Goal: Information Seeking & Learning: Check status

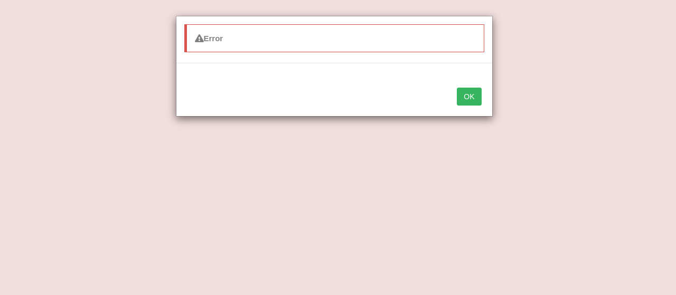
drag, startPoint x: 0, startPoint y: 0, endPoint x: 460, endPoint y: 102, distance: 471.0
click at [460, 102] on button "OK" at bounding box center [469, 97] width 24 height 18
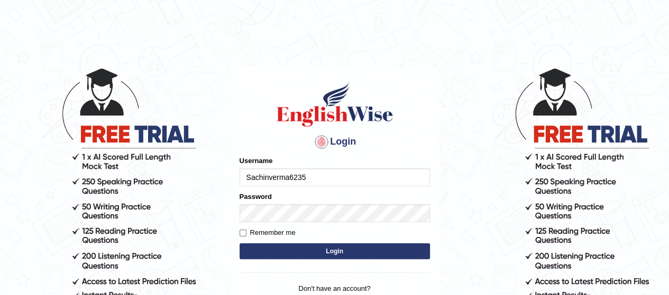
click at [346, 168] on div "Username Sachinverma6235" at bounding box center [334, 171] width 190 height 31
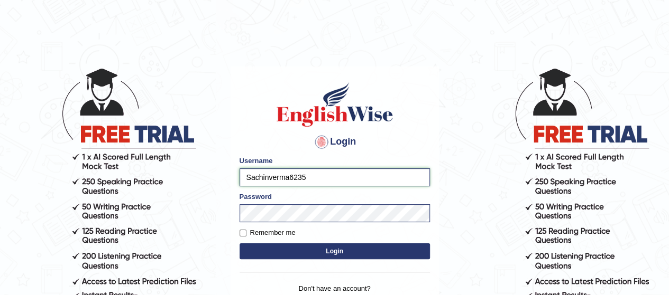
click at [342, 175] on input "Sachinverma6235" at bounding box center [334, 178] width 190 height 18
type input "S"
type input "Poojadua018"
click at [281, 247] on button "Login" at bounding box center [334, 252] width 190 height 16
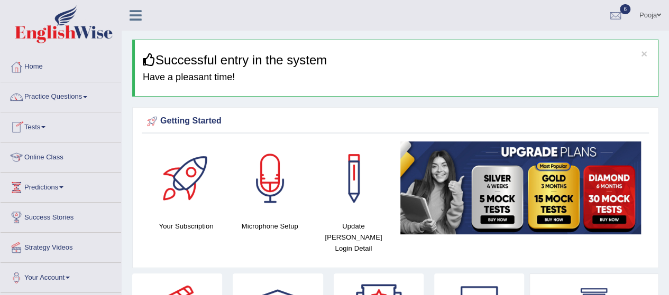
click at [41, 135] on link "Tests" at bounding box center [61, 126] width 120 height 26
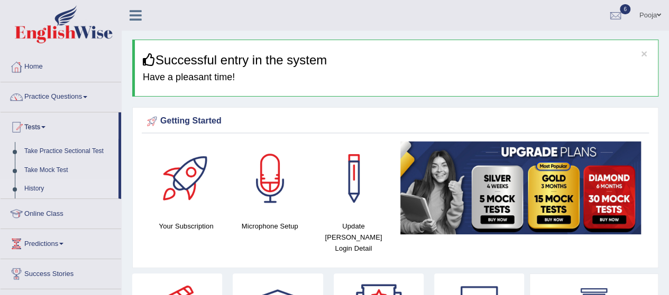
click at [34, 189] on link "History" at bounding box center [69, 189] width 99 height 19
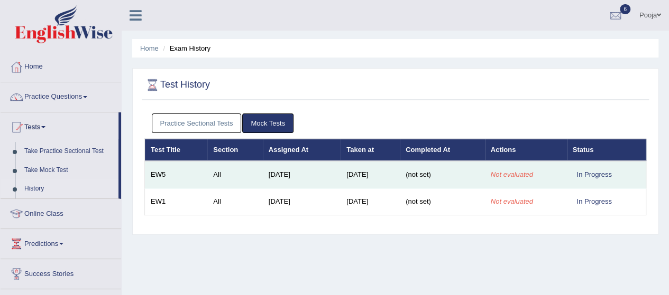
click at [582, 168] on td "In Progress" at bounding box center [606, 174] width 79 height 27
click at [508, 177] on em "Not evaluated" at bounding box center [511, 175] width 42 height 8
click at [420, 173] on span "(not set)" at bounding box center [417, 175] width 25 height 8
click at [352, 179] on td "[DATE]" at bounding box center [369, 174] width 59 height 27
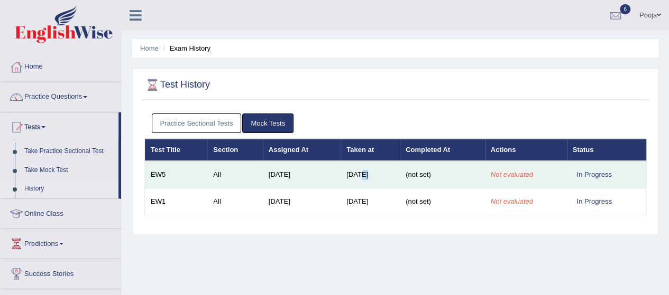
click at [352, 179] on td "[DATE]" at bounding box center [369, 174] width 59 height 27
click at [526, 176] on em "Not evaluated" at bounding box center [511, 175] width 42 height 8
click at [525, 177] on em "Not evaluated" at bounding box center [511, 175] width 42 height 8
click at [524, 177] on em "Not evaluated" at bounding box center [511, 175] width 42 height 8
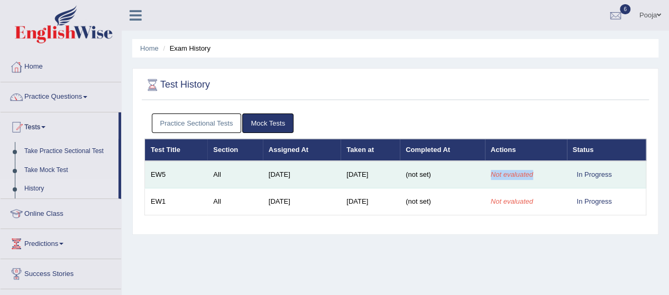
click at [524, 177] on em "Not evaluated" at bounding box center [511, 175] width 42 height 8
click at [595, 177] on div "In Progress" at bounding box center [593, 174] width 43 height 11
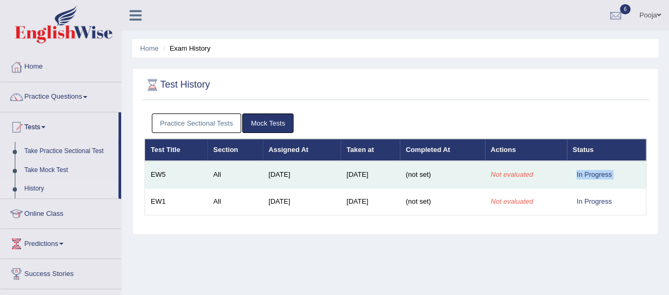
click at [595, 177] on div "In Progress" at bounding box center [593, 174] width 43 height 11
click at [504, 174] on em "Not evaluated" at bounding box center [511, 175] width 42 height 8
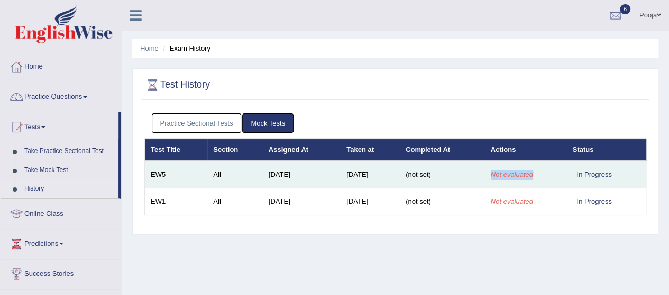
click at [504, 174] on em "Not evaluated" at bounding box center [511, 175] width 42 height 8
click at [408, 169] on td "(not set)" at bounding box center [442, 174] width 85 height 27
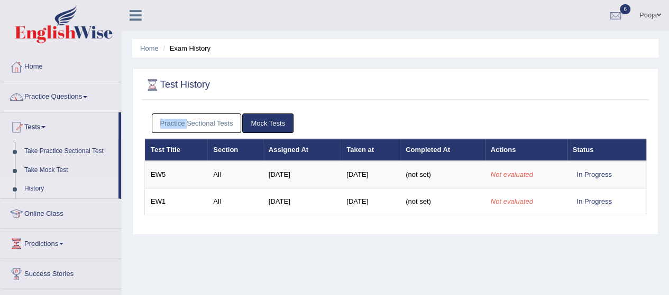
drag, startPoint x: 186, startPoint y: 105, endPoint x: 187, endPoint y: 113, distance: 7.6
click at [187, 113] on div "Test History Practice Sectional Tests Mock Tests Test Title Section Assigned At…" at bounding box center [395, 151] width 526 height 167
click at [187, 113] on div "Practice Sectional Tests Mock Tests" at bounding box center [395, 123] width 502 height 31
click at [189, 116] on link "Practice Sectional Tests" at bounding box center [197, 124] width 90 height 20
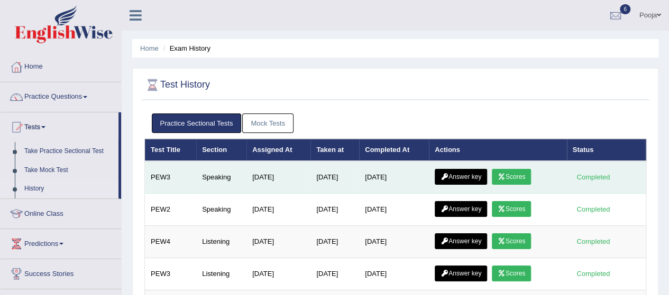
click at [505, 178] on icon at bounding box center [501, 177] width 8 height 6
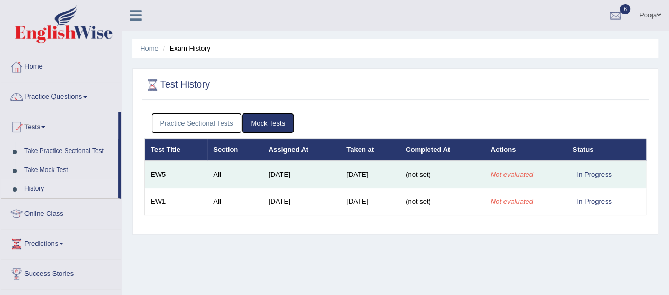
click at [207, 181] on td "All" at bounding box center [234, 174] width 55 height 27
click at [190, 181] on td "EW5" at bounding box center [176, 174] width 63 height 27
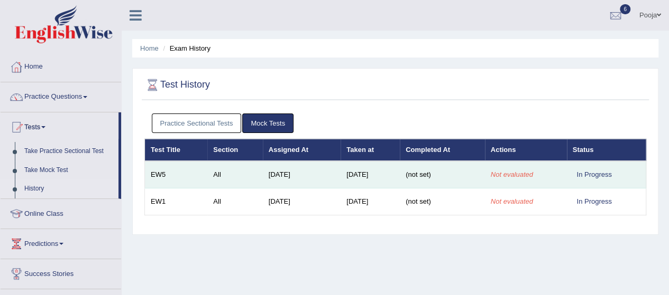
click at [190, 181] on td "EW5" at bounding box center [176, 174] width 63 height 27
click at [359, 165] on td "[DATE]" at bounding box center [369, 174] width 59 height 27
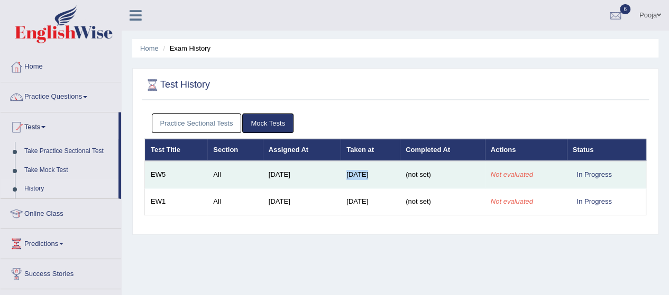
click at [359, 165] on td "[DATE]" at bounding box center [369, 174] width 59 height 27
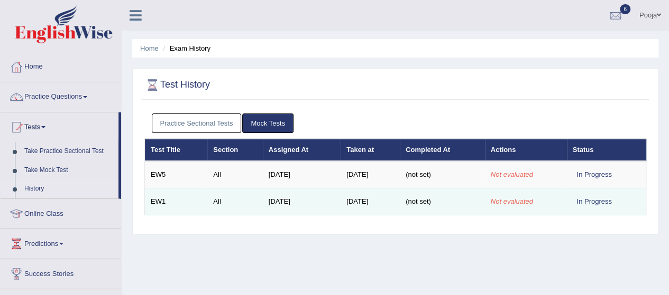
click at [273, 202] on td "Feb 25, 2022" at bounding box center [302, 202] width 78 height 27
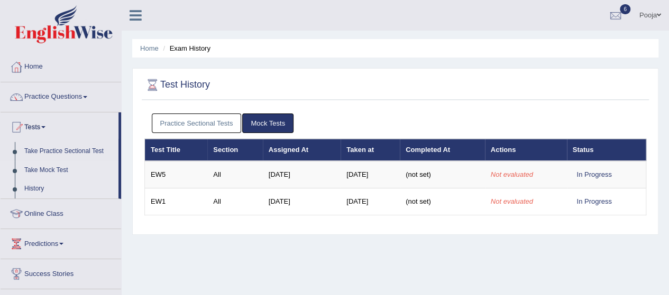
click at [62, 168] on link "Take Mock Test" at bounding box center [69, 170] width 99 height 19
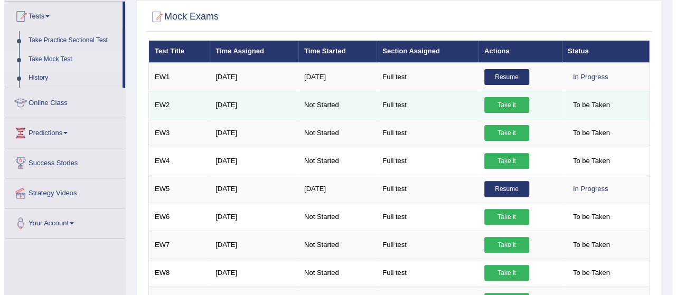
scroll to position [112, 0]
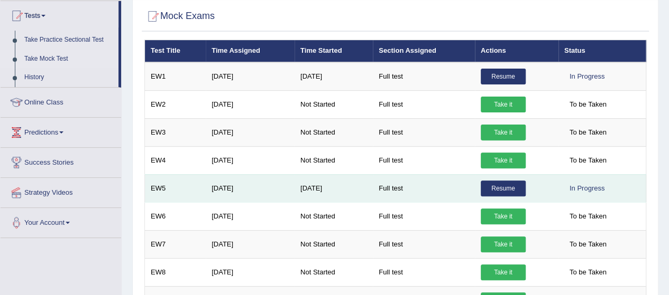
click at [504, 186] on link "Resume" at bounding box center [502, 189] width 45 height 16
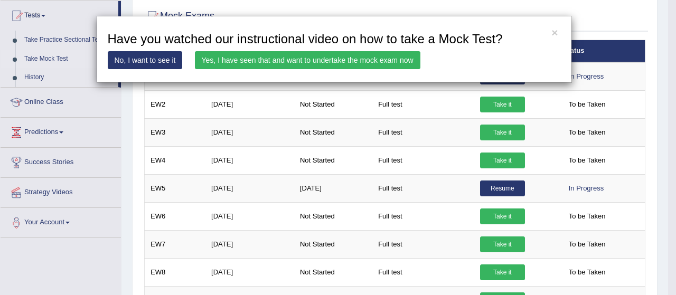
click at [318, 67] on link "Yes, I have seen that and want to undertake the mock exam now" at bounding box center [308, 60] width 226 height 18
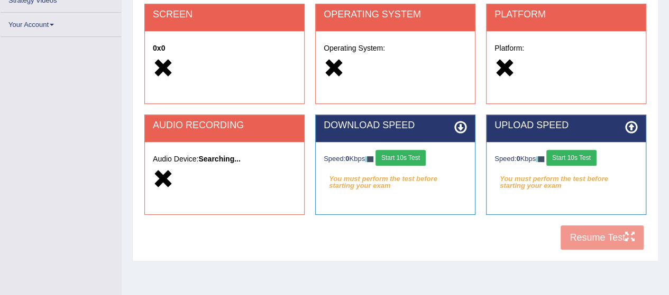
scroll to position [211, 0]
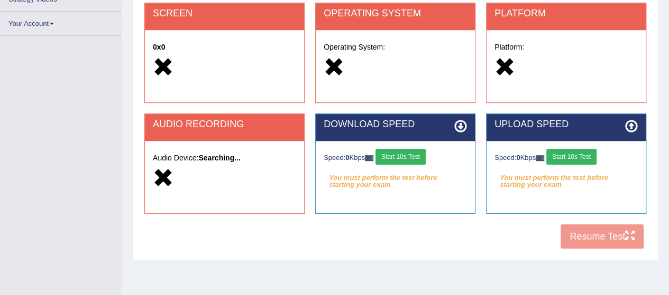
click at [576, 160] on button "Start 10s Test" at bounding box center [571, 157] width 50 height 16
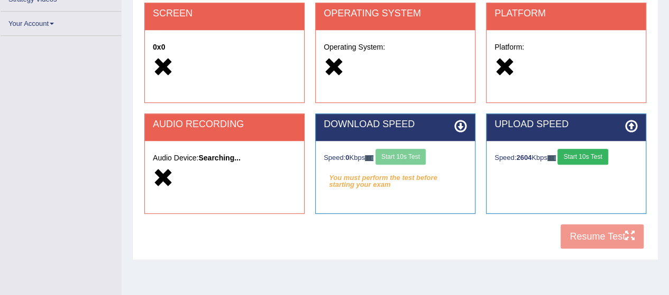
click at [412, 161] on div "Speed: 0 Kbps Start 10s Test" at bounding box center [394, 158] width 143 height 18
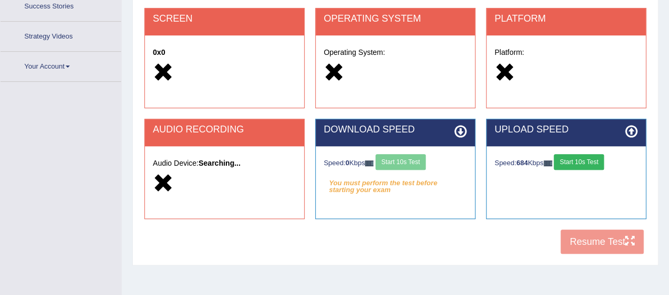
scroll to position [248, 0]
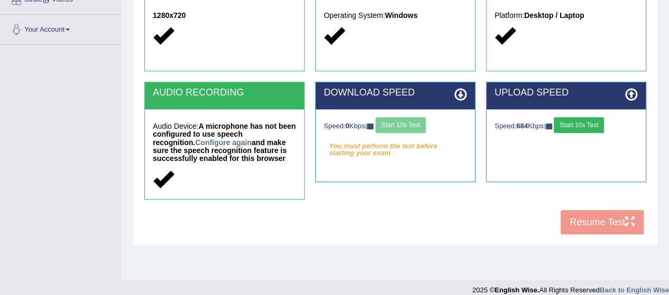
click at [586, 130] on button "Start 10s Test" at bounding box center [578, 125] width 50 height 16
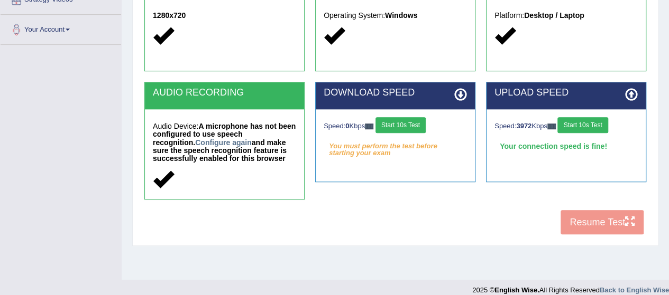
click at [411, 129] on button "Start 10s Test" at bounding box center [400, 125] width 50 height 16
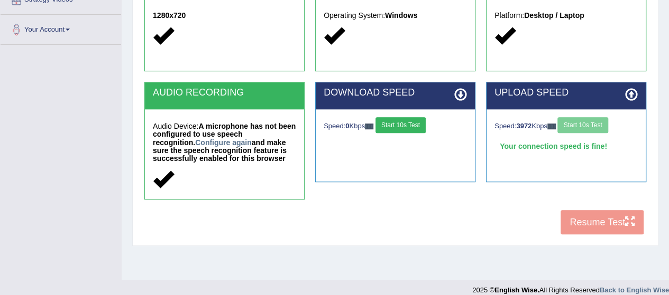
click at [393, 124] on button "Start 10s Test" at bounding box center [400, 125] width 50 height 16
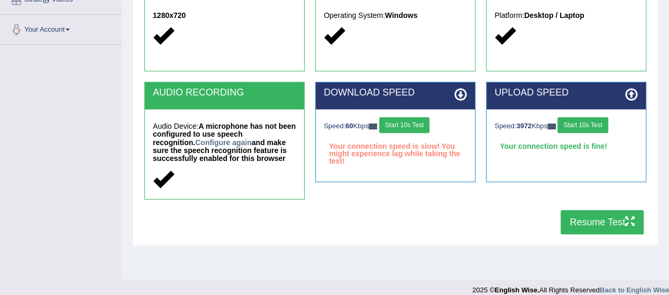
click at [607, 223] on button "Resume Test" at bounding box center [601, 222] width 83 height 24
click at [612, 217] on button "Resume Test" at bounding box center [601, 222] width 83 height 24
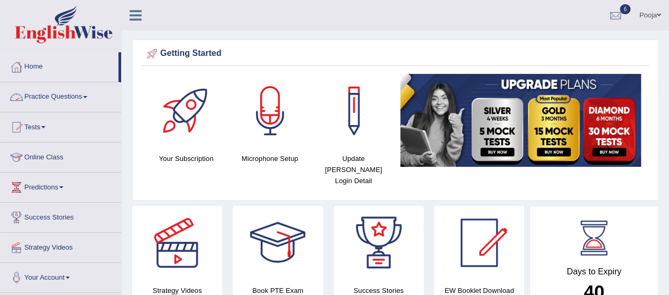
click at [66, 92] on link "Practice Questions" at bounding box center [61, 95] width 120 height 26
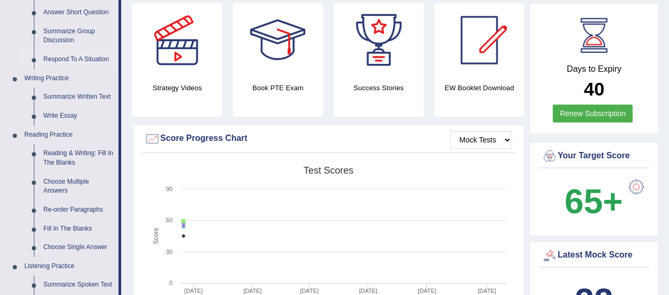
scroll to position [218, 0]
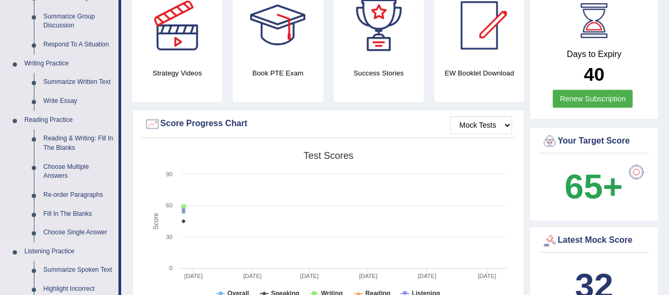
click at [57, 145] on link "Reading & Writing: Fill In The Blanks" at bounding box center [79, 143] width 80 height 28
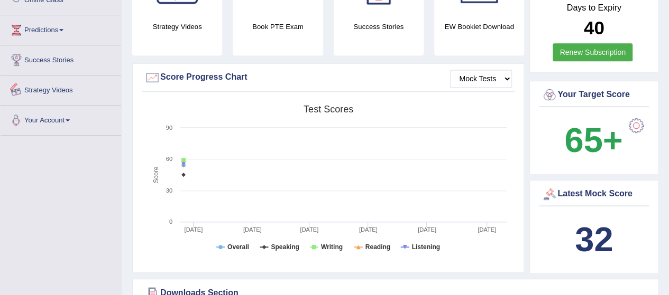
scroll to position [405, 0]
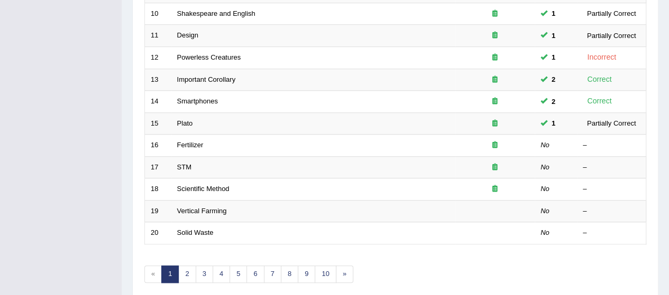
scroll to position [360, 0]
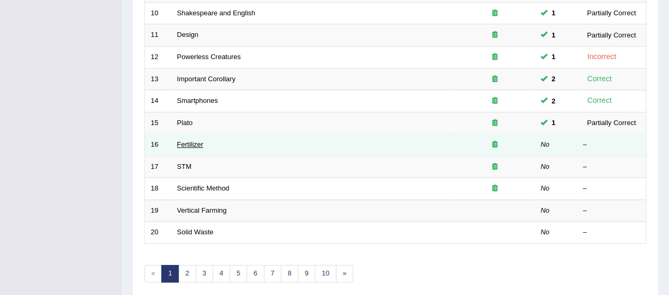
click at [181, 141] on link "Fertilizer" at bounding box center [190, 145] width 26 height 8
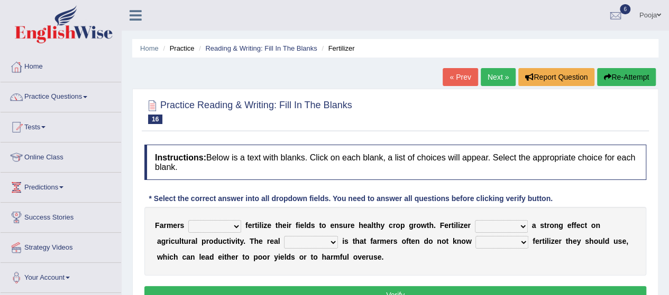
click at [214, 224] on select "must should need can" at bounding box center [214, 226] width 53 height 13
select select "must"
click at [188, 220] on select "must should need can" at bounding box center [214, 226] width 53 height 13
click at [497, 223] on select "has had have having" at bounding box center [501, 226] width 53 height 13
select select "has"
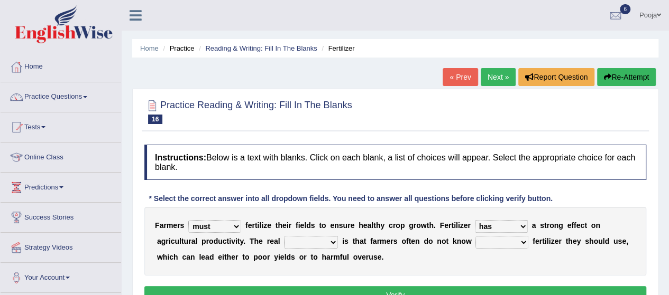
click at [475, 220] on select "has had have having" at bounding box center [501, 226] width 53 height 13
click at [304, 242] on select "problem question conclusion answer" at bounding box center [311, 242] width 54 height 13
click at [511, 244] on select "how much how many however so much" at bounding box center [501, 242] width 53 height 13
select select "how much"
click at [475, 236] on select "how much how many however so much" at bounding box center [501, 242] width 53 height 13
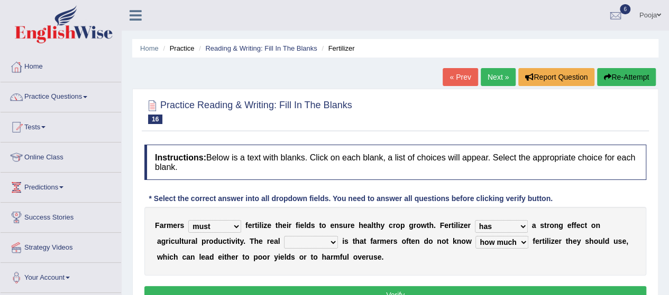
click at [298, 240] on select "problem question conclusion answer" at bounding box center [311, 242] width 54 height 13
select select "problem"
click at [284, 236] on select "problem question conclusion answer" at bounding box center [311, 242] width 54 height 13
click at [202, 223] on select "must should need can" at bounding box center [214, 226] width 53 height 13
select select "should"
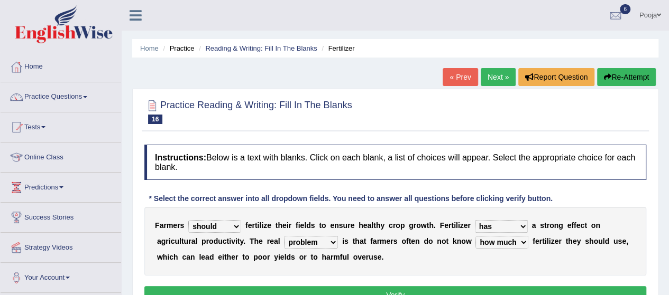
click at [188, 220] on select "must should need can" at bounding box center [214, 226] width 53 height 13
click at [205, 228] on select "must should need can" at bounding box center [214, 226] width 53 height 13
click at [318, 284] on div "Instructions: Below is a text with blanks. Click on each blank, a list of choic…" at bounding box center [395, 226] width 507 height 173
click at [318, 289] on button "Verify" at bounding box center [395, 295] width 502 height 18
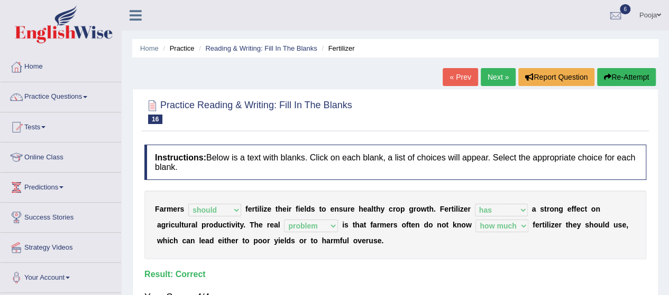
click at [498, 77] on link "Next »" at bounding box center [497, 77] width 35 height 18
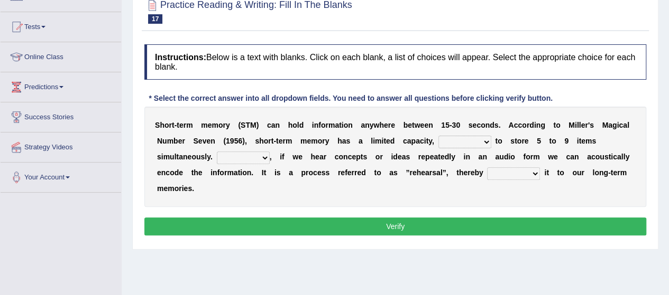
scroll to position [100, 0]
click at [463, 140] on select "being able is able be able unable" at bounding box center [464, 142] width 53 height 13
click at [438, 136] on select "being able is able be able unable" at bounding box center [464, 142] width 53 height 13
click at [442, 140] on select "being able is able be able unable" at bounding box center [464, 142] width 53 height 13
select select "unable"
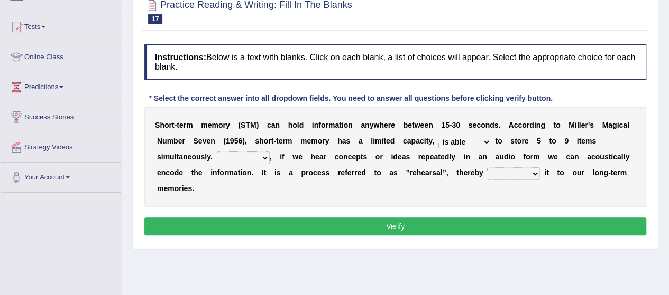
click at [438, 136] on select "being able is able be able unable" at bounding box center [464, 142] width 53 height 13
click at [226, 157] on select "However So Moreover Therefore" at bounding box center [243, 158] width 53 height 13
select select "However"
click at [217, 152] on select "However So Moreover Therefore" at bounding box center [243, 158] width 53 height 13
click at [509, 169] on select "commit commits commiting commited" at bounding box center [513, 174] width 53 height 13
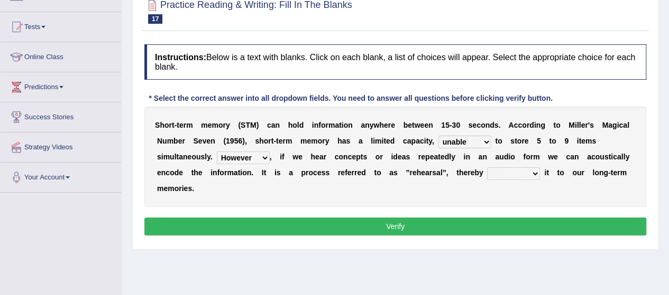
select select "commited"
click at [487, 168] on select "commit commits commiting commited" at bounding box center [513, 174] width 53 height 13
click at [483, 145] on select "being able is able be able unable" at bounding box center [464, 142] width 53 height 13
click at [517, 205] on div "S h o r t - t e r m m e m o r y ( S T M ) c a n h o l d i n f o r m a t i o n a…" at bounding box center [395, 157] width 502 height 100
click at [461, 137] on select "being able is able be able unable" at bounding box center [464, 142] width 53 height 13
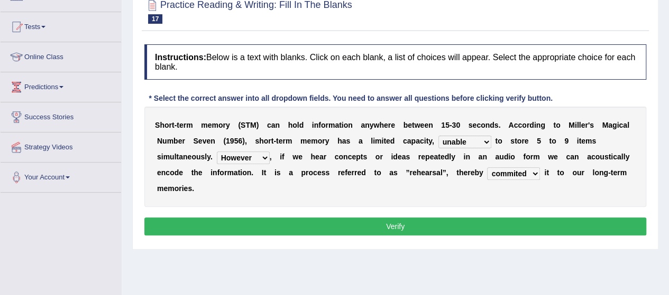
click at [509, 198] on div "S h o r t - t e r m m e m o r y ( S T M ) c a n h o l d i n f o r m a t i o n a…" at bounding box center [395, 157] width 502 height 100
click at [502, 219] on button "Verify" at bounding box center [395, 227] width 502 height 18
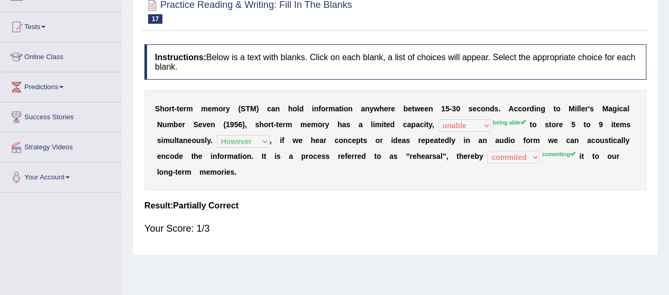
click at [561, 110] on b at bounding box center [562, 109] width 4 height 8
click at [551, 59] on h4 "Instructions: Below is a text with blanks. Click on each blank, a list of choic…" at bounding box center [395, 61] width 502 height 35
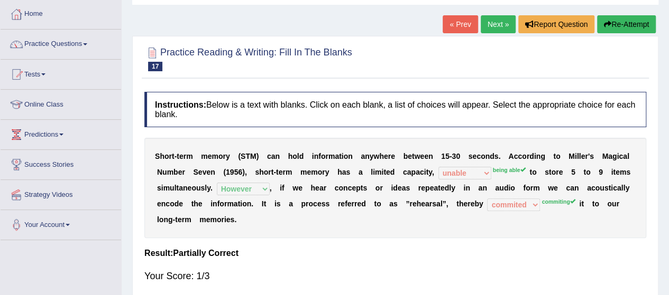
scroll to position [0, 0]
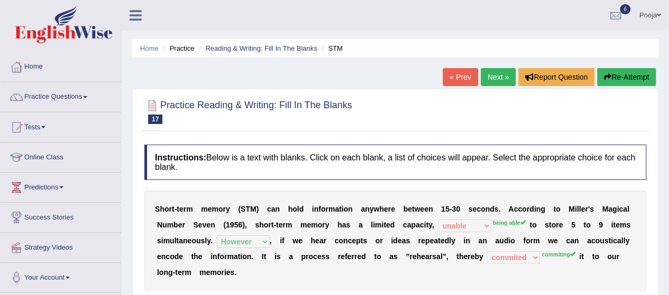
click at [489, 82] on link "Next »" at bounding box center [497, 77] width 35 height 18
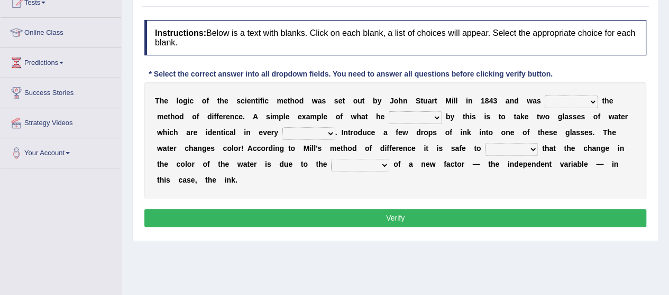
scroll to position [132, 0]
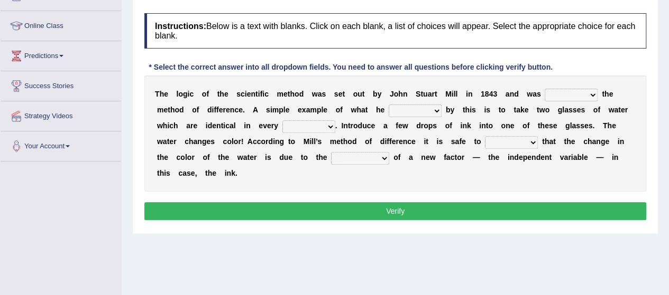
click at [586, 89] on select "pointed claimed demanded named" at bounding box center [570, 95] width 53 height 13
select select "claimed"
click at [544, 89] on select "pointed claimed demanded named" at bounding box center [570, 95] width 53 height 13
click at [396, 113] on select "capped charged found meant" at bounding box center [414, 111] width 53 height 13
select select "found"
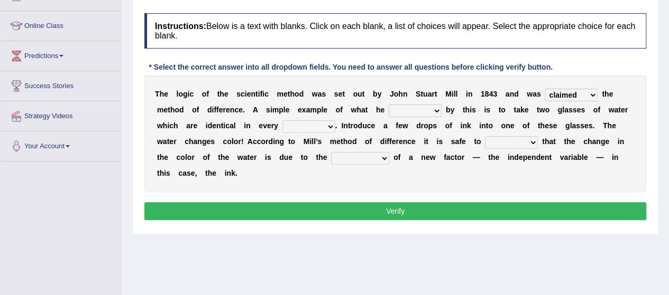
click at [388, 105] on select "capped charged found meant" at bounding box center [414, 111] width 53 height 13
click at [296, 126] on select "thought identity measure respect" at bounding box center [308, 126] width 53 height 13
select select "measure"
click at [282, 120] on select "thought identity measure respect" at bounding box center [308, 126] width 53 height 13
click at [504, 137] on select "assume discuss prefer acclaim" at bounding box center [511, 142] width 53 height 13
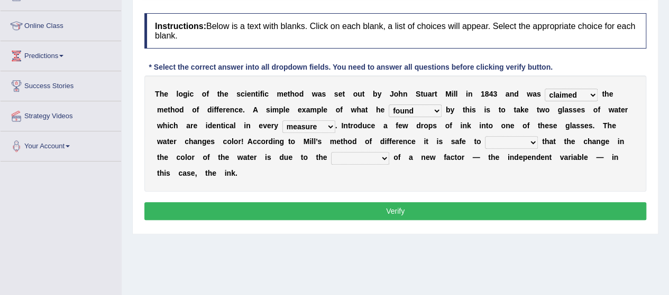
select select "assume"
click at [485, 136] on select "assume discuss prefer acclaim" at bounding box center [511, 142] width 53 height 13
click at [364, 155] on select "introduction magnitude preparation purification" at bounding box center [360, 158] width 58 height 13
select select "introduction"
click at [331, 152] on select "introduction magnitude preparation purification" at bounding box center [360, 158] width 58 height 13
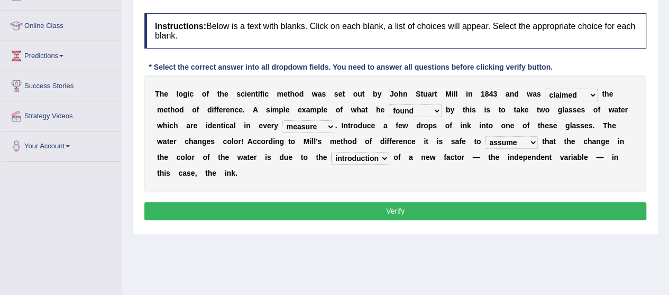
click at [354, 207] on button "Verify" at bounding box center [395, 211] width 502 height 18
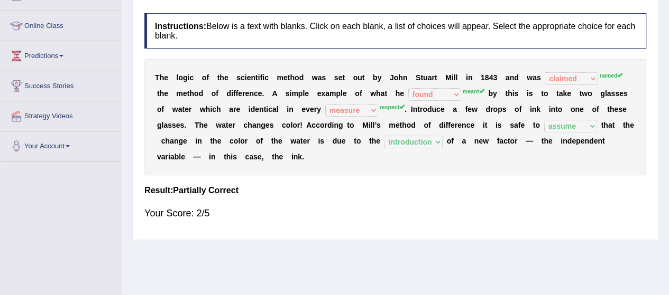
drag, startPoint x: 354, startPoint y: 207, endPoint x: 433, endPoint y: 123, distance: 114.8
click at [433, 123] on div "Instructions: Below is a text with blanks. Click on each blank, a list of choic…" at bounding box center [395, 121] width 507 height 227
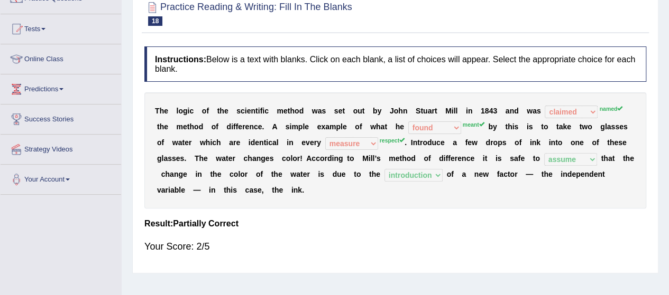
scroll to position [0, 0]
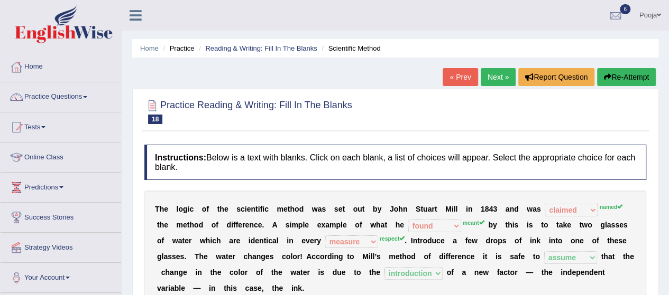
click at [632, 75] on button "Re-Attempt" at bounding box center [626, 77] width 59 height 18
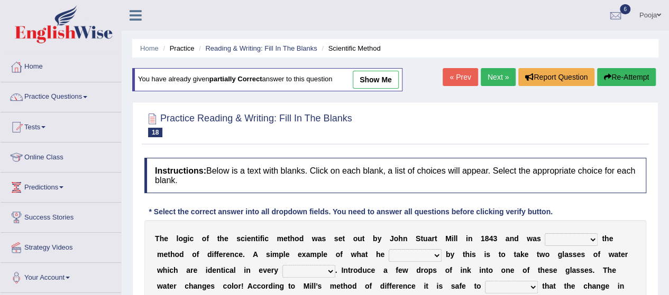
click at [567, 237] on select "pointed claimed demanded named" at bounding box center [570, 240] width 53 height 13
select select "named"
click at [544, 234] on select "pointed claimed demanded named" at bounding box center [570, 240] width 53 height 13
click at [415, 253] on select "capped charged found meant" at bounding box center [414, 255] width 53 height 13
select select "found"
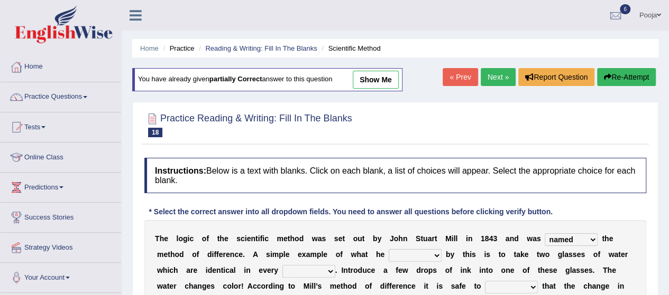
click at [388, 249] on select "capped charged found meant" at bounding box center [414, 255] width 53 height 13
click at [329, 267] on select "thought identity measure respect" at bounding box center [308, 271] width 53 height 13
select select "respect"
click at [282, 265] on select "thought identity measure respect" at bounding box center [308, 271] width 53 height 13
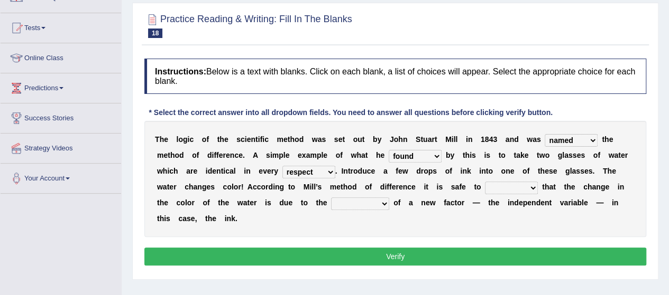
scroll to position [110, 0]
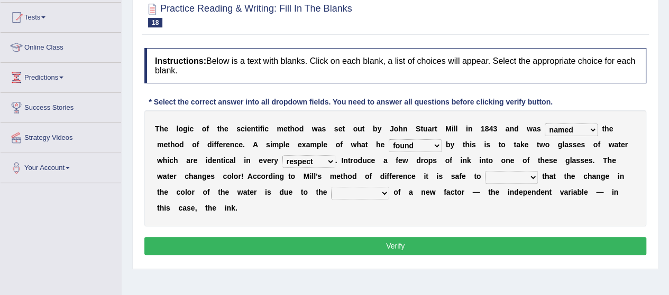
click at [500, 172] on select "assume discuss prefer acclaim" at bounding box center [511, 177] width 53 height 13
select select "assume"
click at [485, 171] on select "assume discuss prefer acclaim" at bounding box center [511, 177] width 53 height 13
click at [377, 192] on select "introduction magnitude preparation purification" at bounding box center [360, 193] width 58 height 13
select select "introduction"
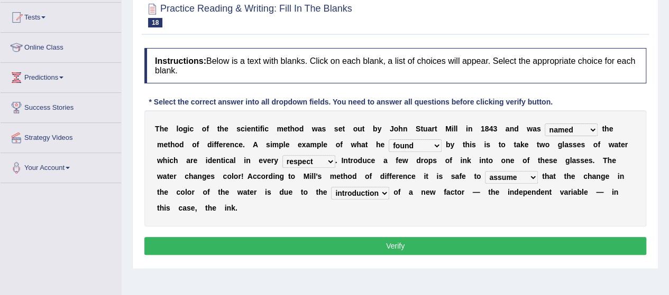
click at [331, 187] on select "introduction magnitude preparation purification" at bounding box center [360, 193] width 58 height 13
click at [374, 247] on button "Verify" at bounding box center [395, 246] width 502 height 18
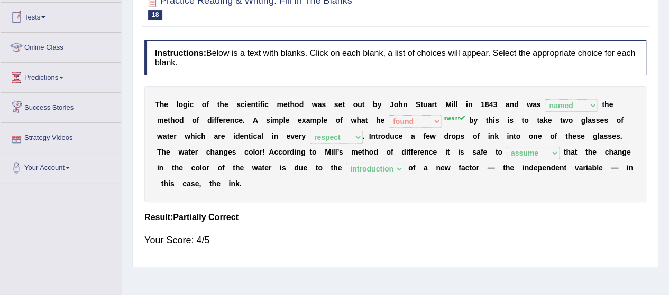
click at [71, 9] on link "Tests" at bounding box center [61, 16] width 120 height 26
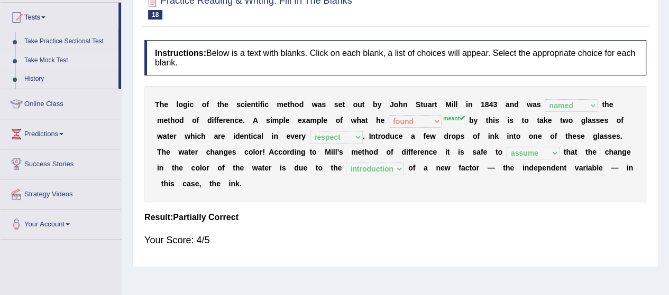
click at [51, 61] on link "Take Mock Test" at bounding box center [69, 60] width 99 height 19
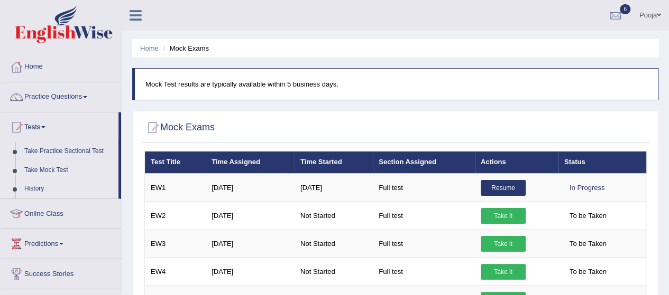
click at [43, 189] on link "History" at bounding box center [69, 189] width 99 height 19
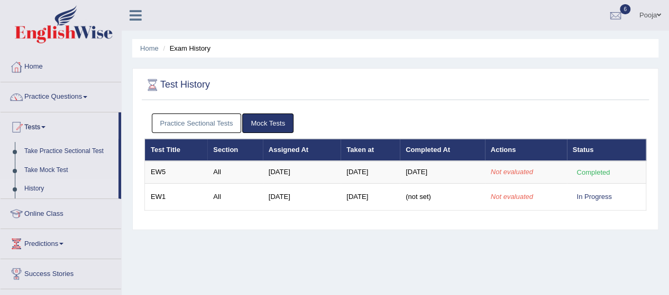
click at [38, 192] on link "History" at bounding box center [69, 189] width 99 height 19
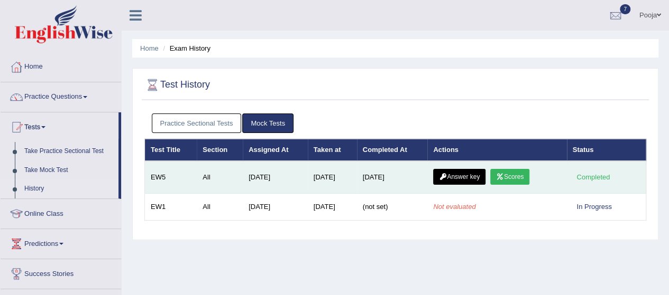
click at [504, 177] on icon at bounding box center [500, 177] width 8 height 6
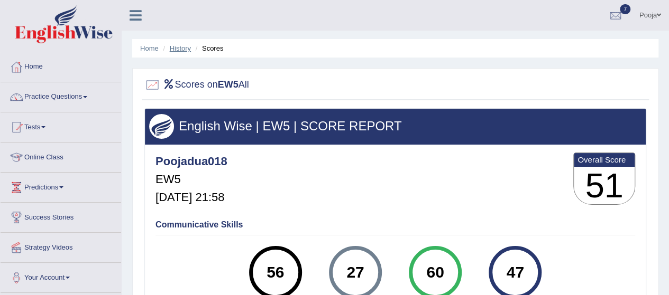
click at [182, 50] on link "History" at bounding box center [180, 48] width 21 height 8
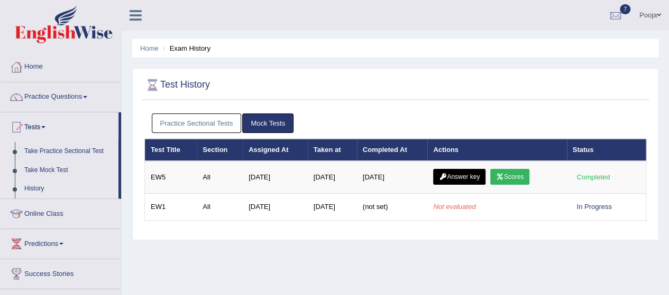
click at [261, 125] on link "Mock Tests" at bounding box center [267, 124] width 51 height 20
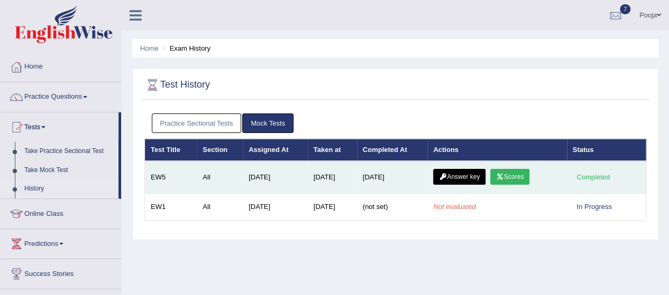
click at [514, 178] on link "Scores" at bounding box center [509, 177] width 39 height 16
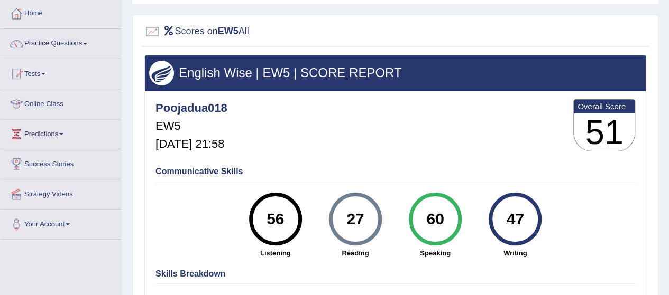
scroll to position [72, 0]
